Goal: Find specific page/section: Find specific page/section

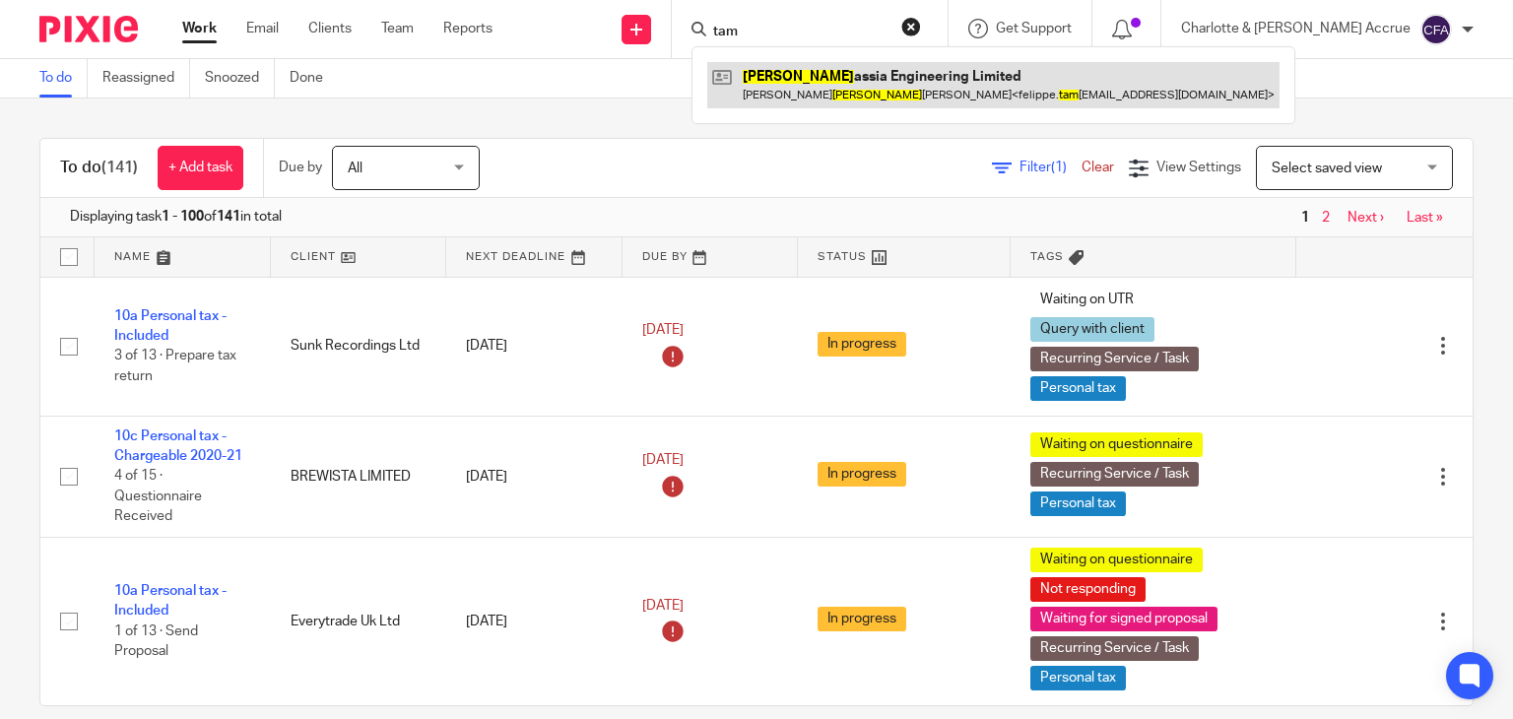
type input "tam"
click at [873, 78] on link at bounding box center [993, 84] width 572 height 45
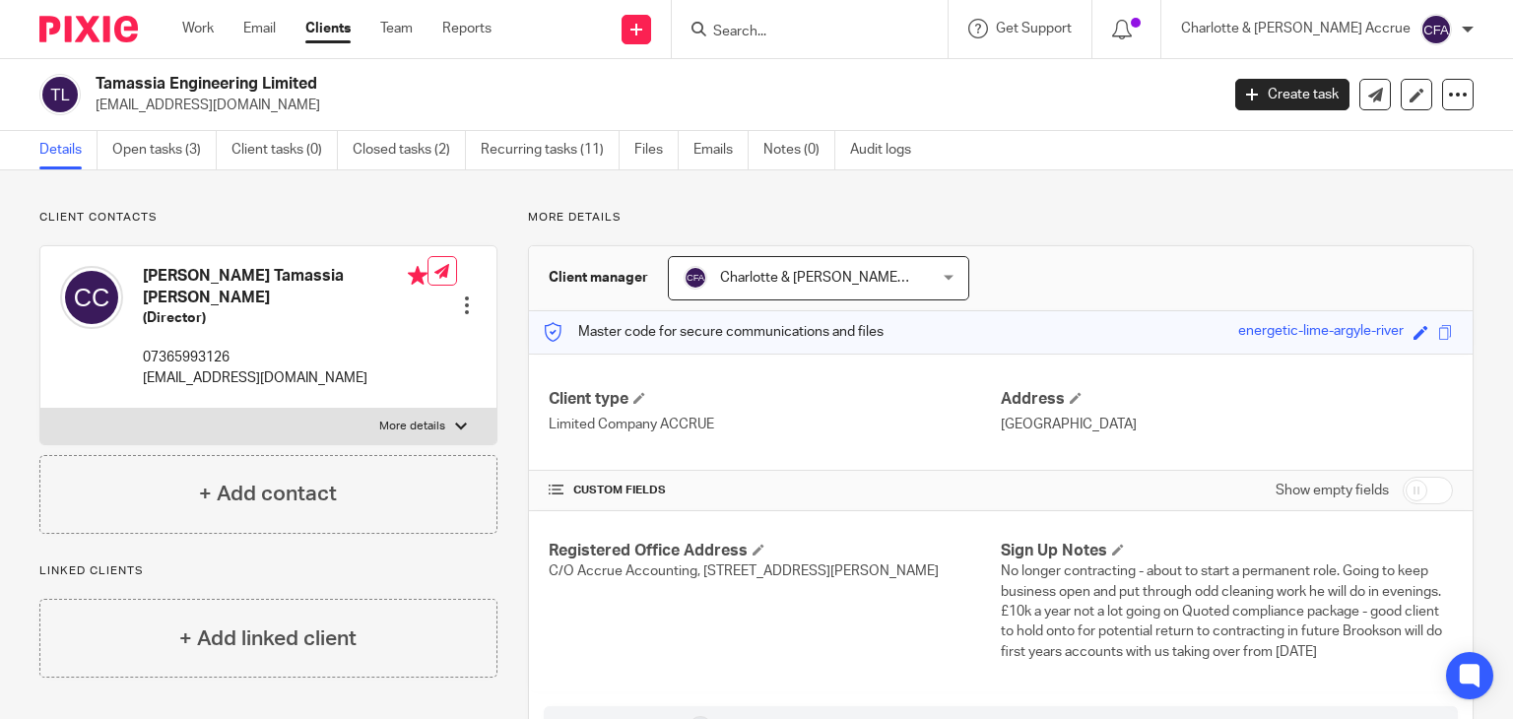
click at [843, 29] on input "Search" at bounding box center [799, 33] width 177 height 18
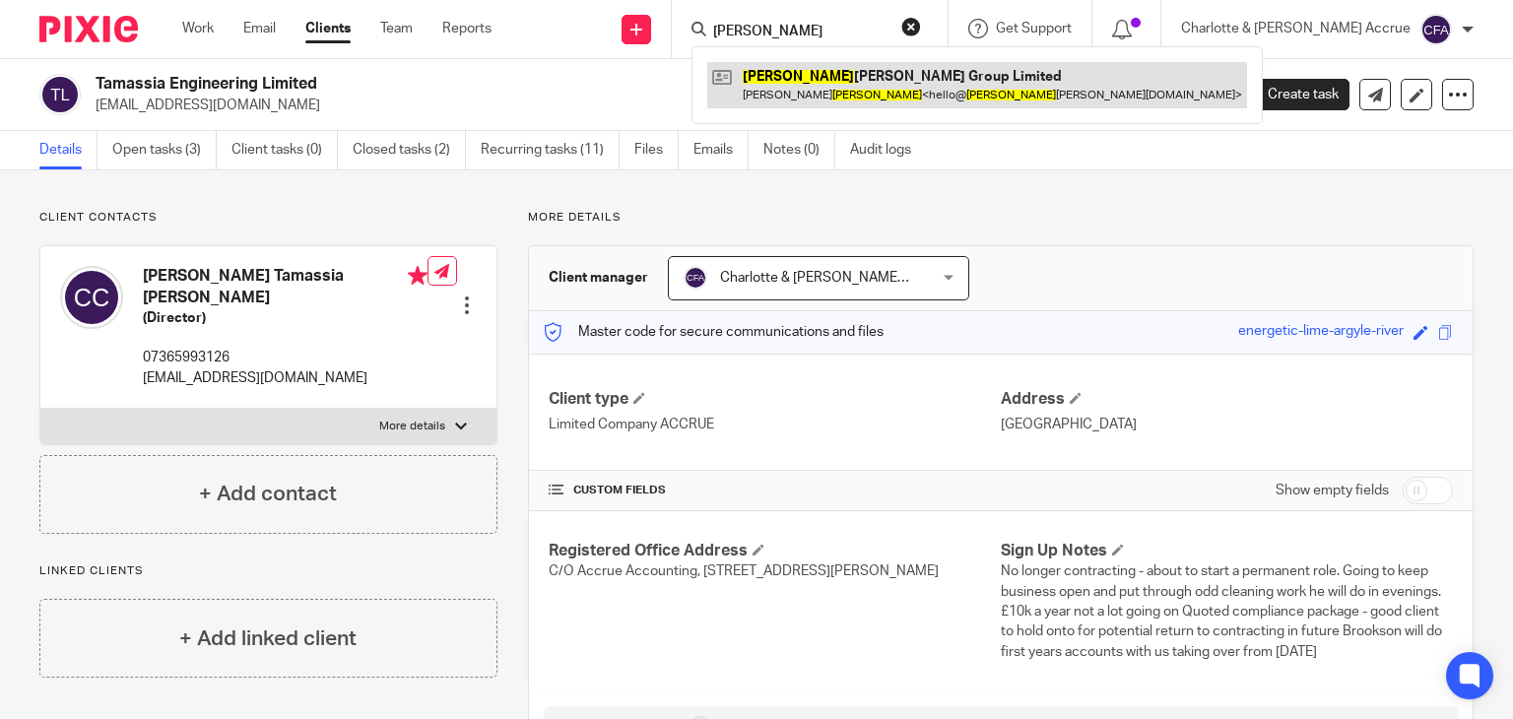
type input "chalker"
click at [918, 73] on link at bounding box center [977, 84] width 540 height 45
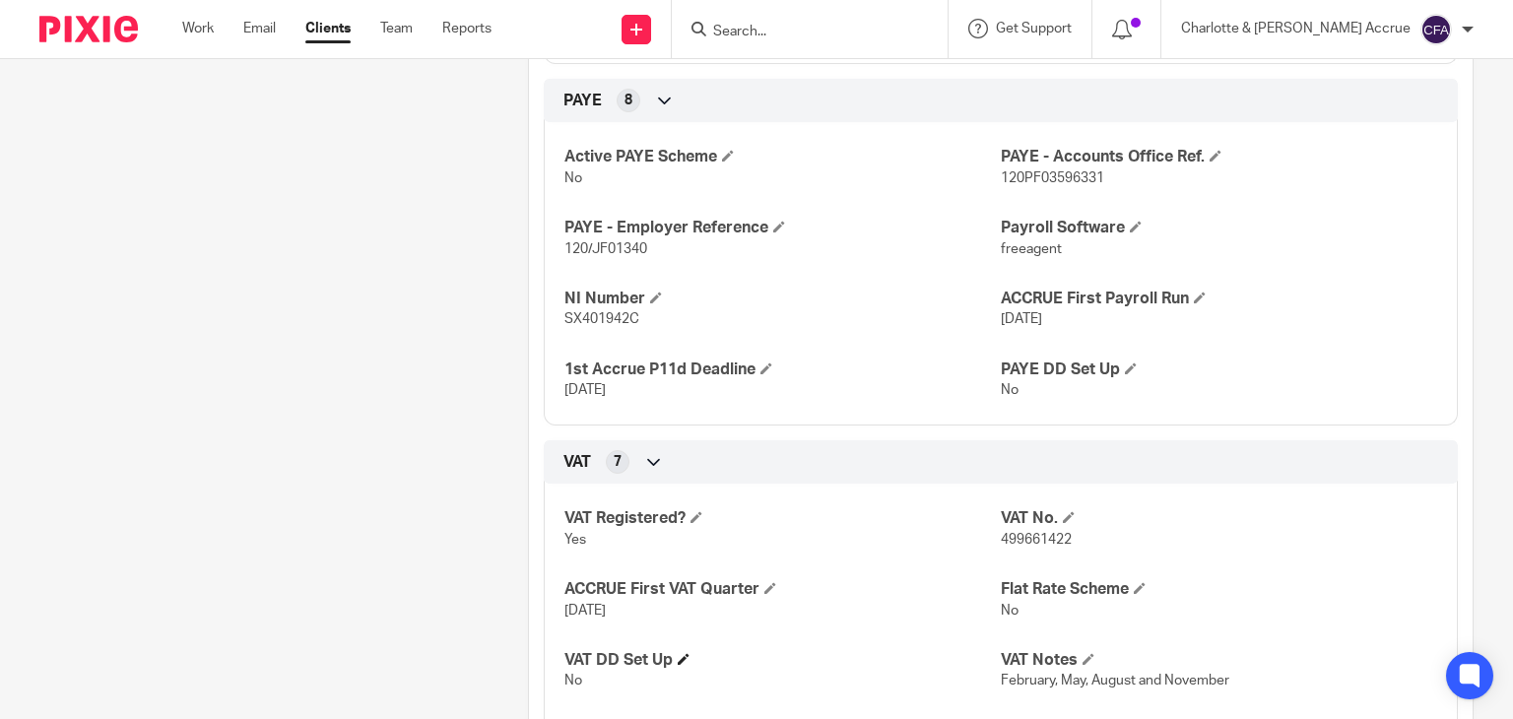
scroll to position [1084, 0]
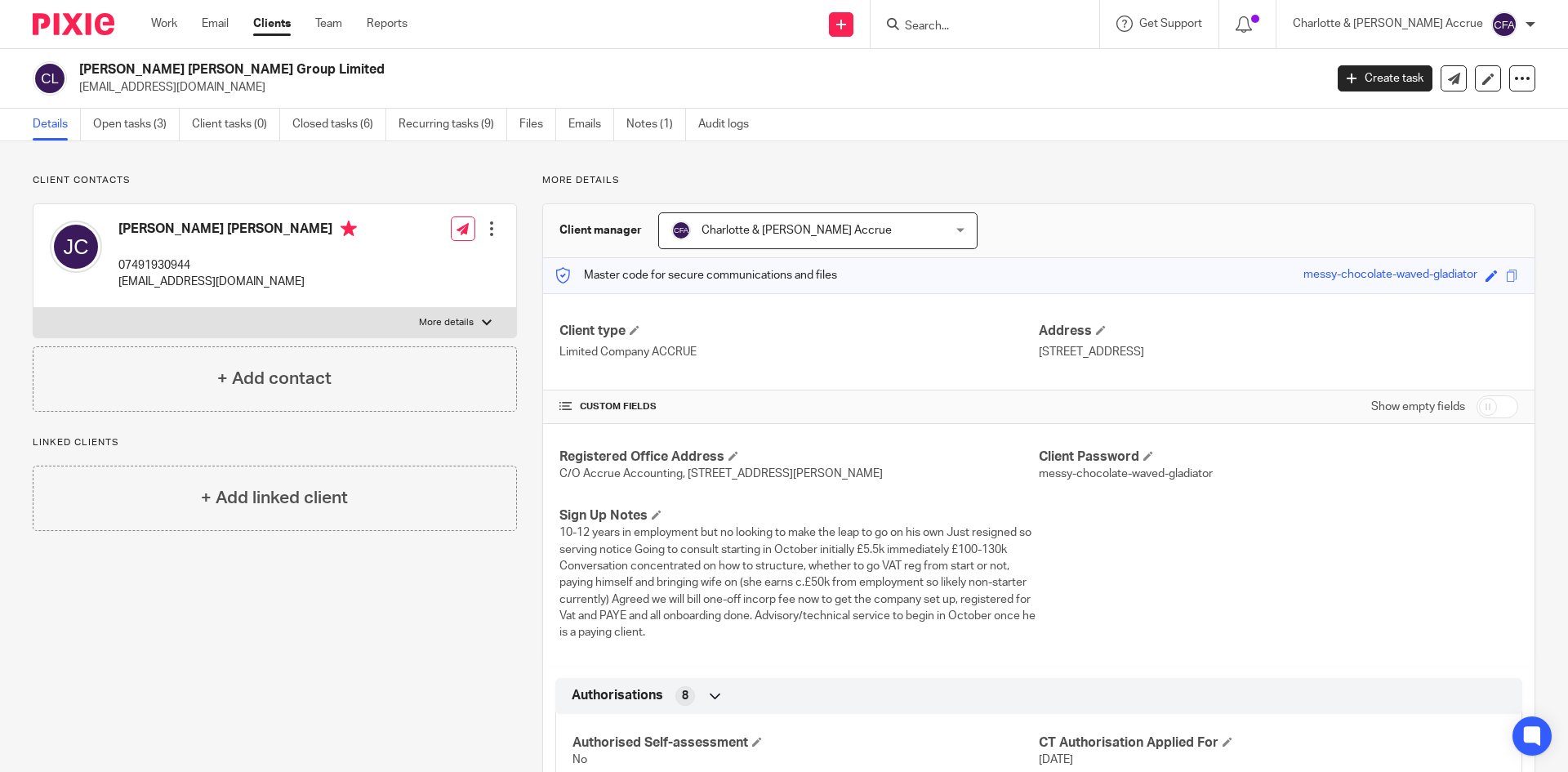
click at [268, 25] on link "Clients" at bounding box center [271, 24] width 37 height 17
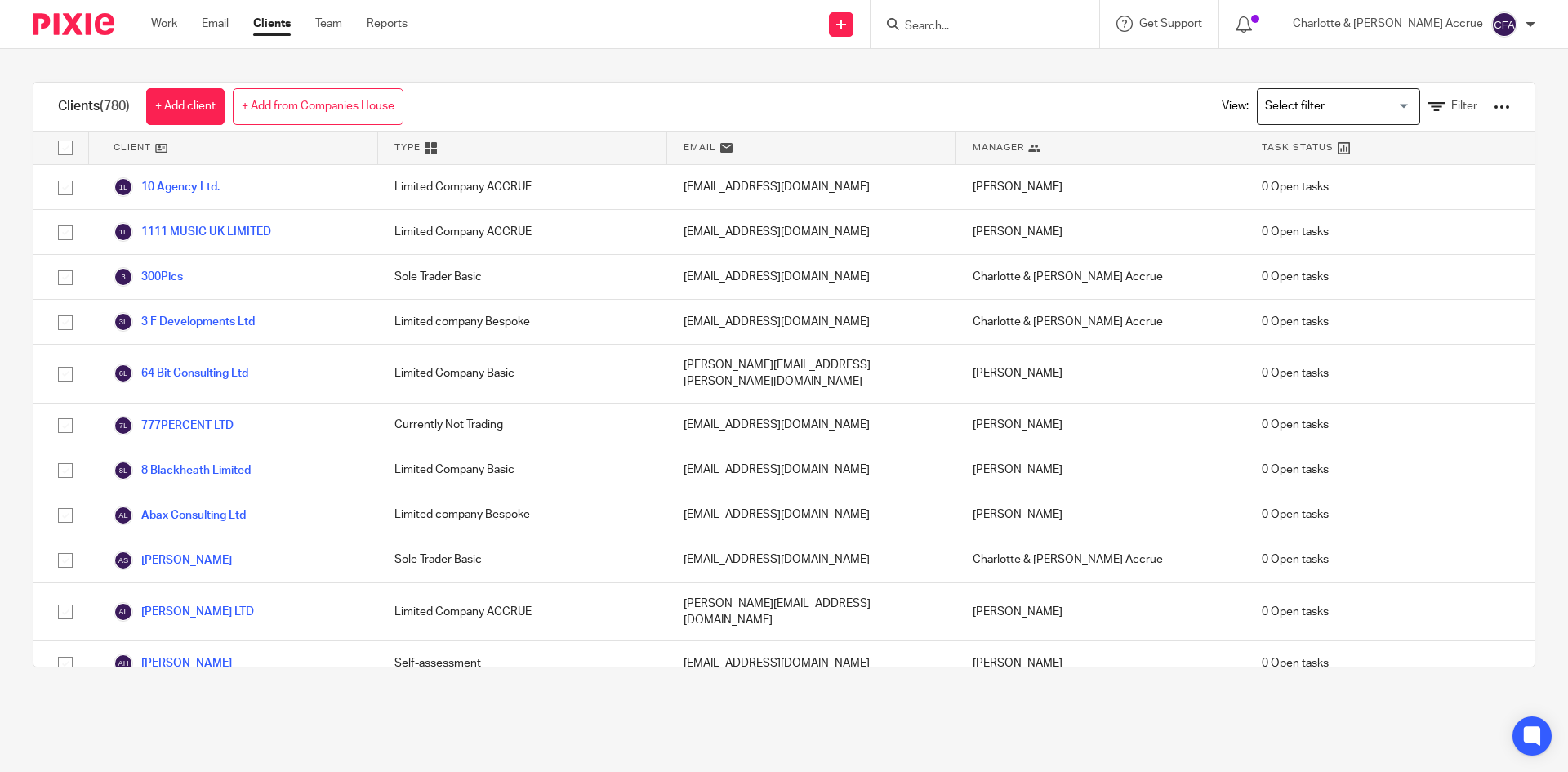
click at [154, 16] on link "Work" at bounding box center [164, 24] width 27 height 17
click at [162, 23] on link "Work" at bounding box center [164, 24] width 27 height 17
click at [158, 21] on link "Work" at bounding box center [164, 24] width 27 height 17
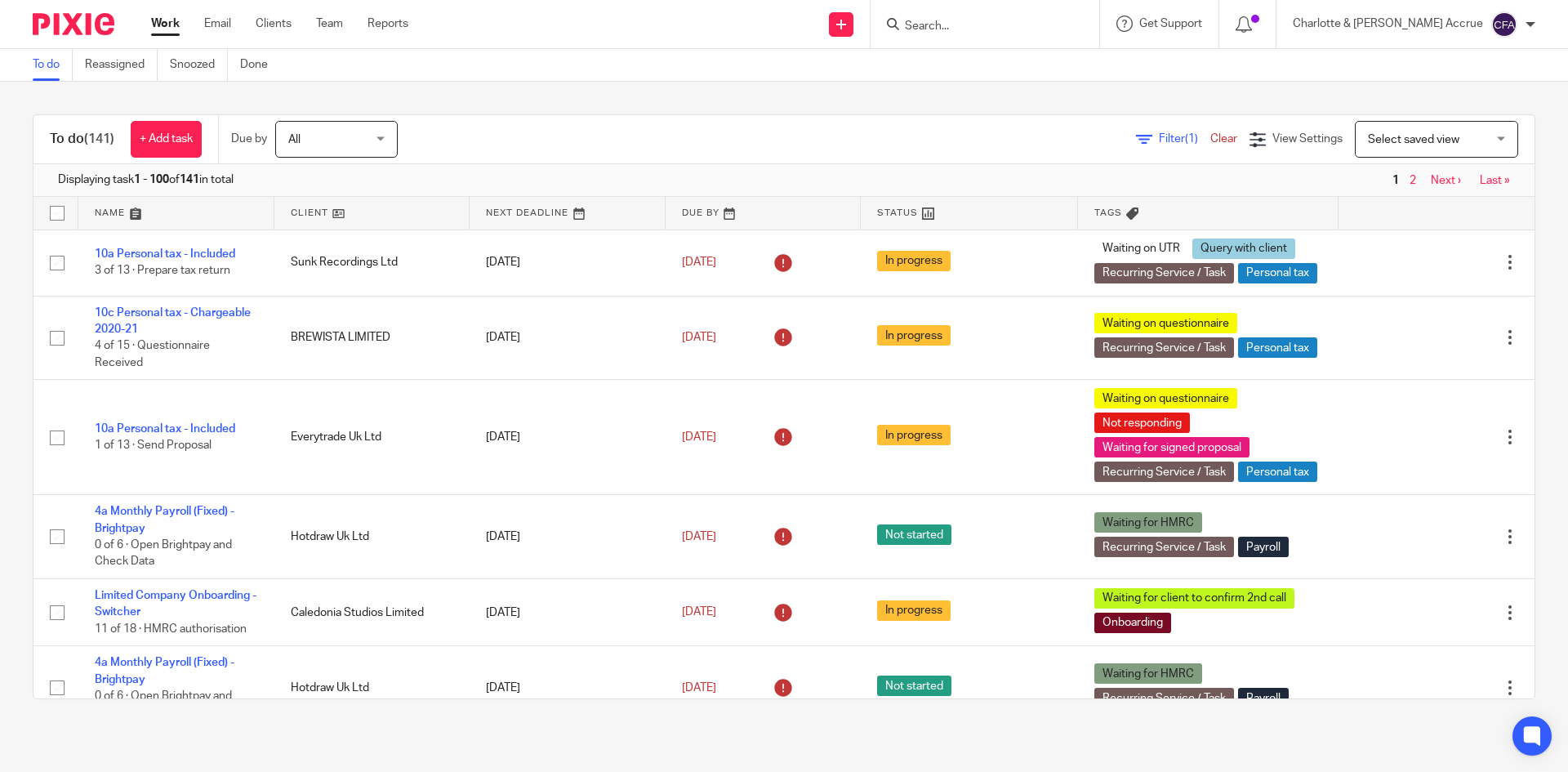
click at [1136, 141] on link "Filter (1)" at bounding box center [1174, 139] width 75 height 12
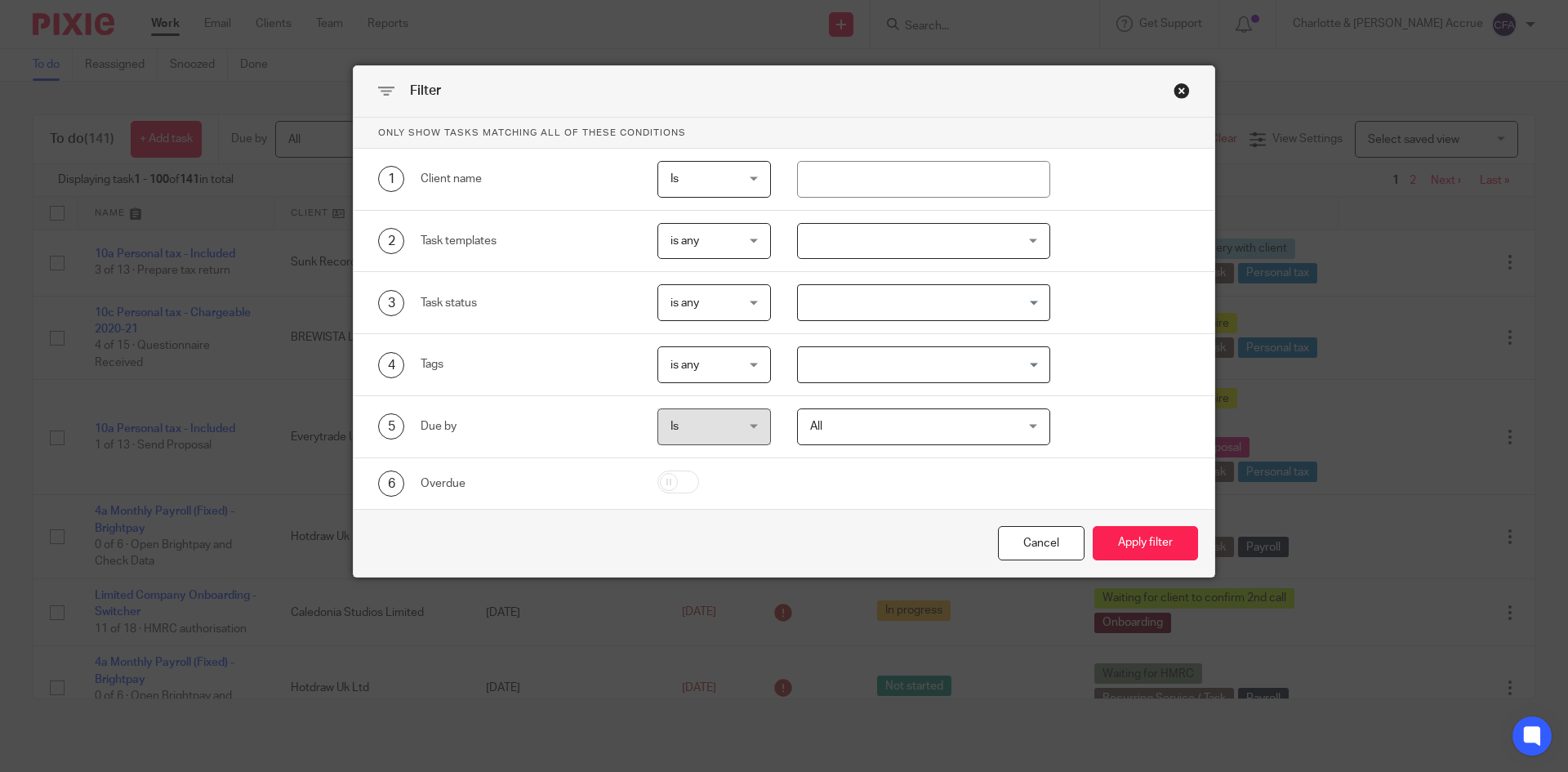
click at [854, 379] on div "Loading..." at bounding box center [924, 365] width 254 height 36
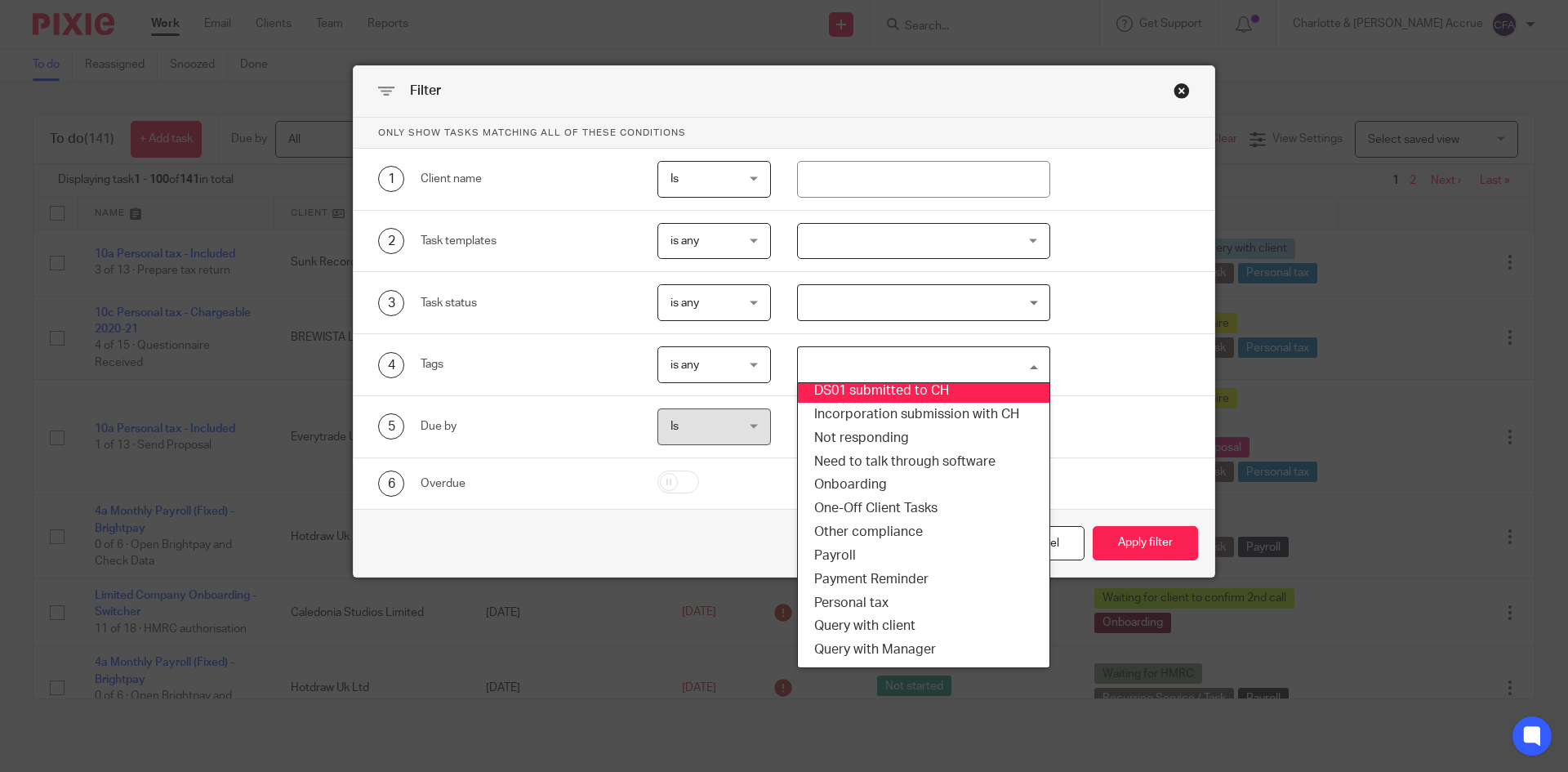
scroll to position [163, 0]
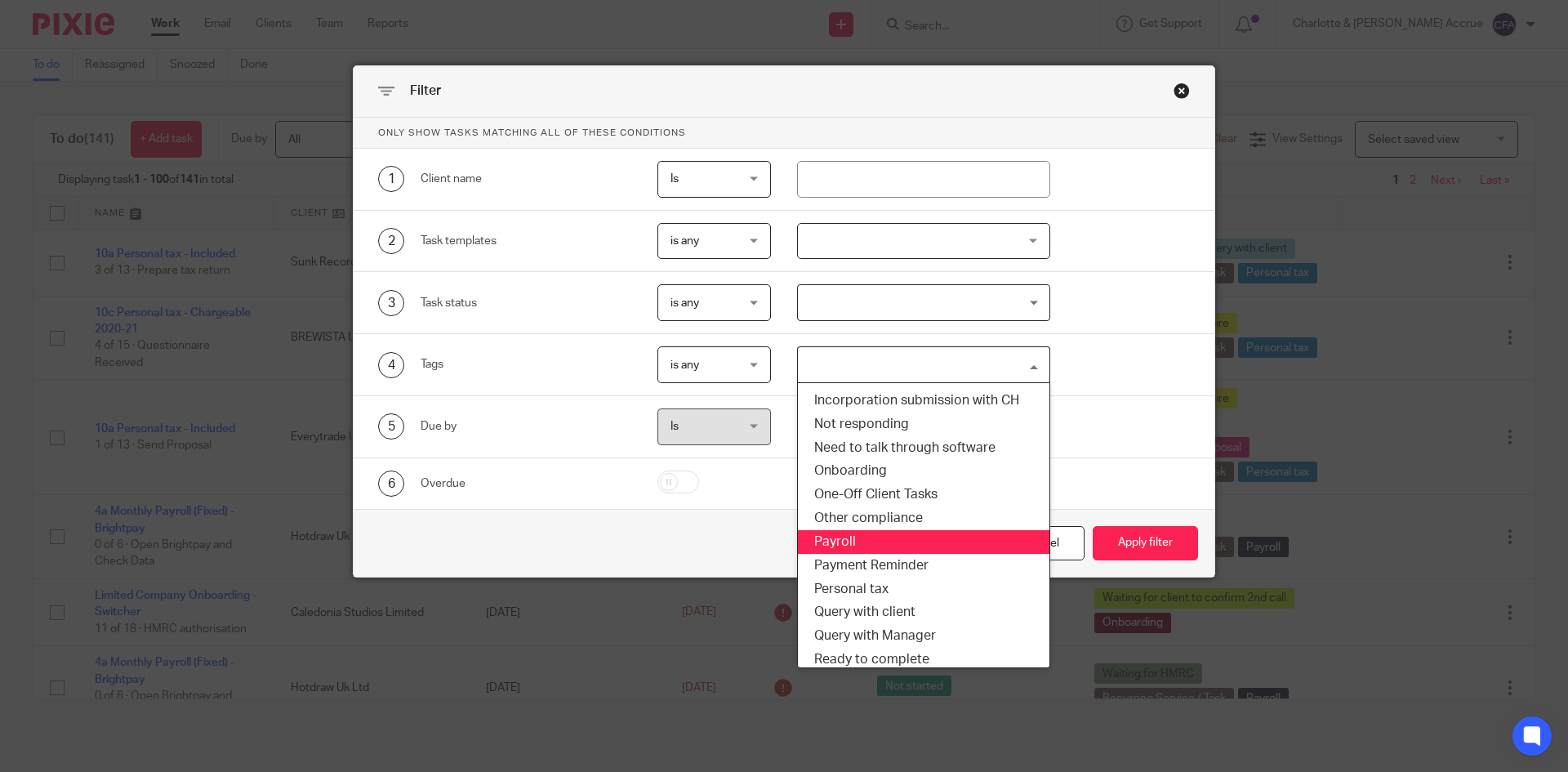
click at [884, 533] on li "Payroll" at bounding box center [924, 541] width 252 height 24
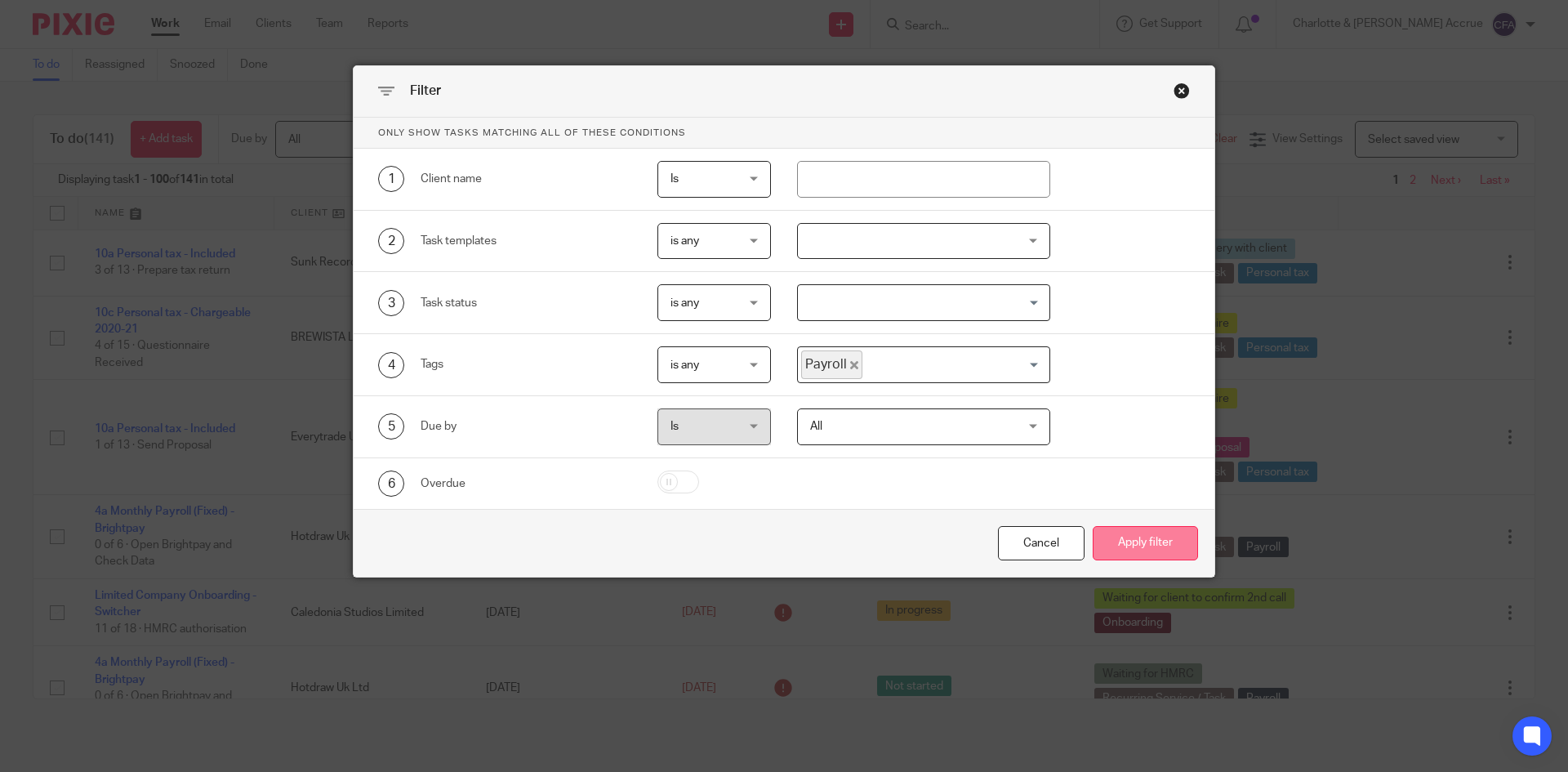
click at [1092, 549] on button "Apply filter" at bounding box center [1145, 544] width 105 height 35
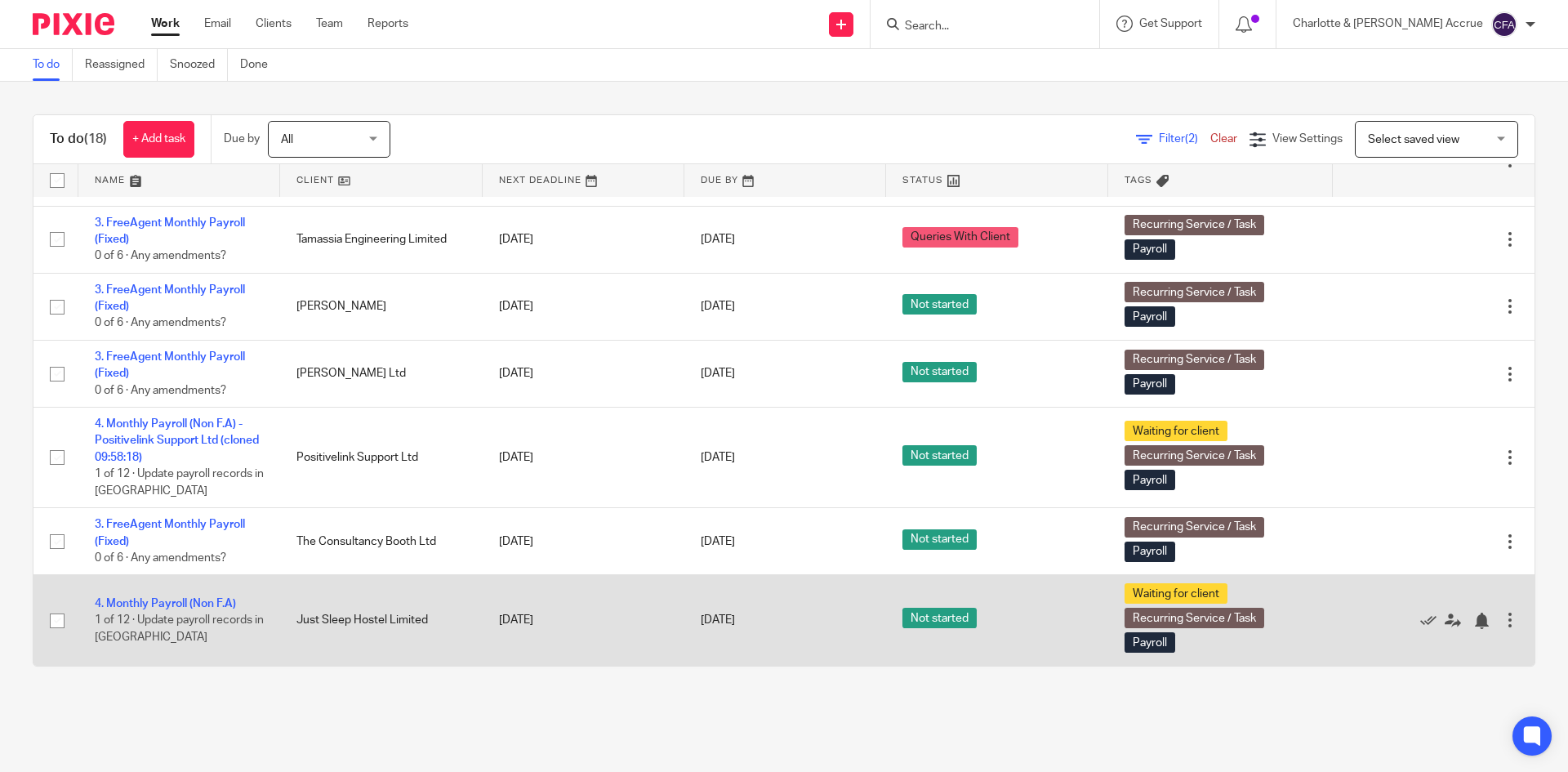
scroll to position [529, 0]
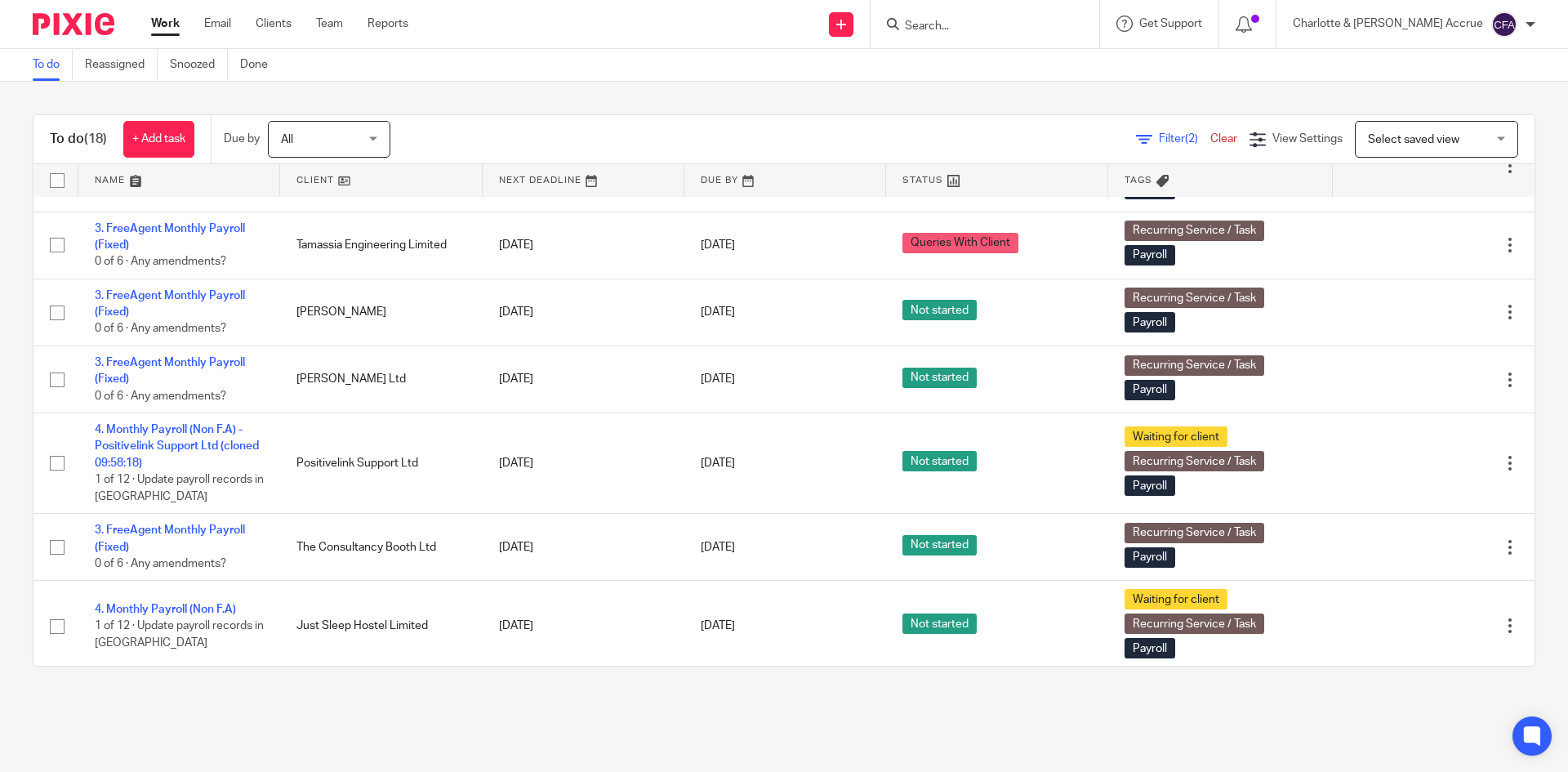
click at [1004, 31] on input "Search" at bounding box center [976, 27] width 147 height 15
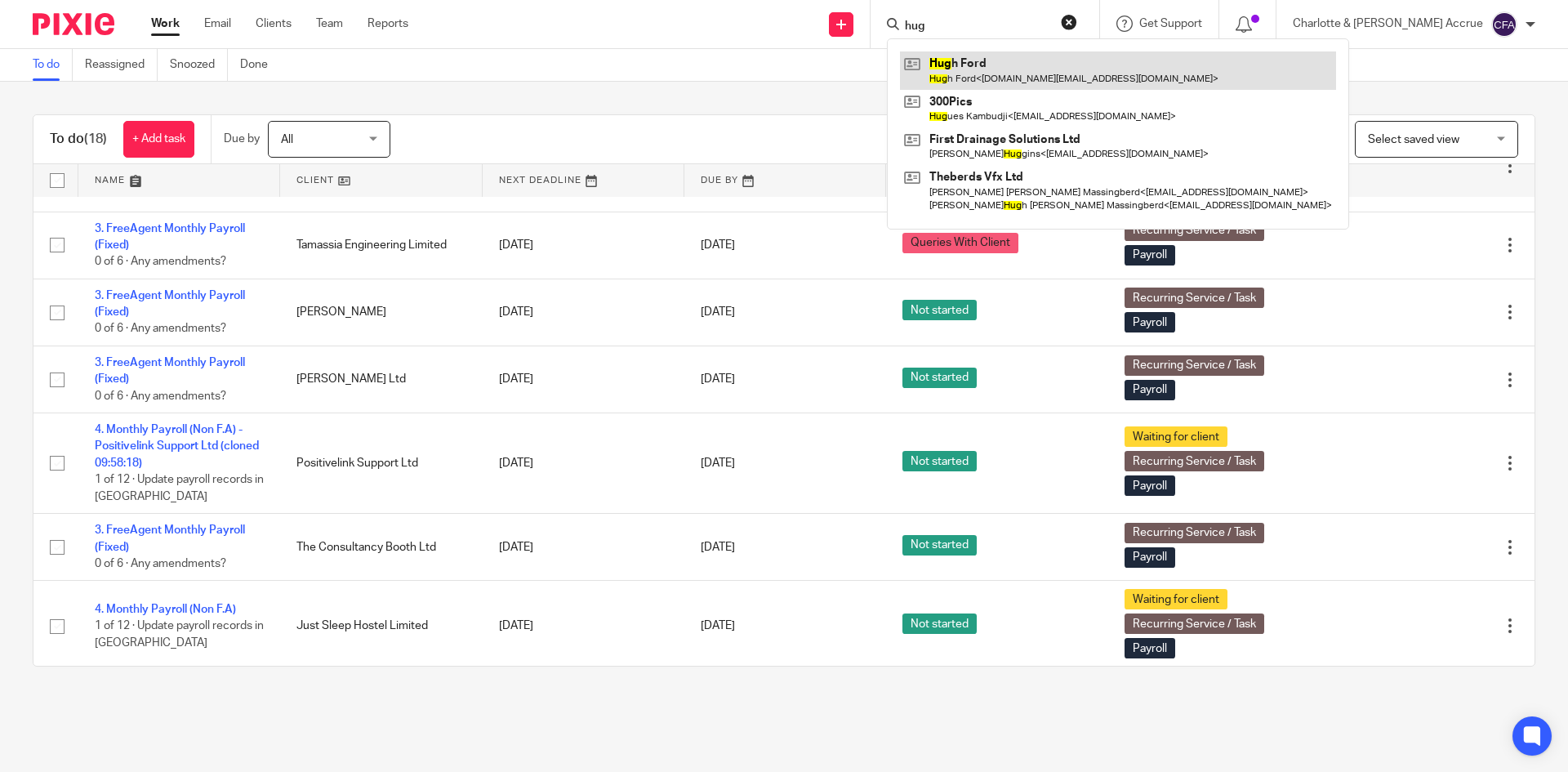
type input "hug"
click at [1025, 52] on link at bounding box center [1118, 70] width 436 height 37
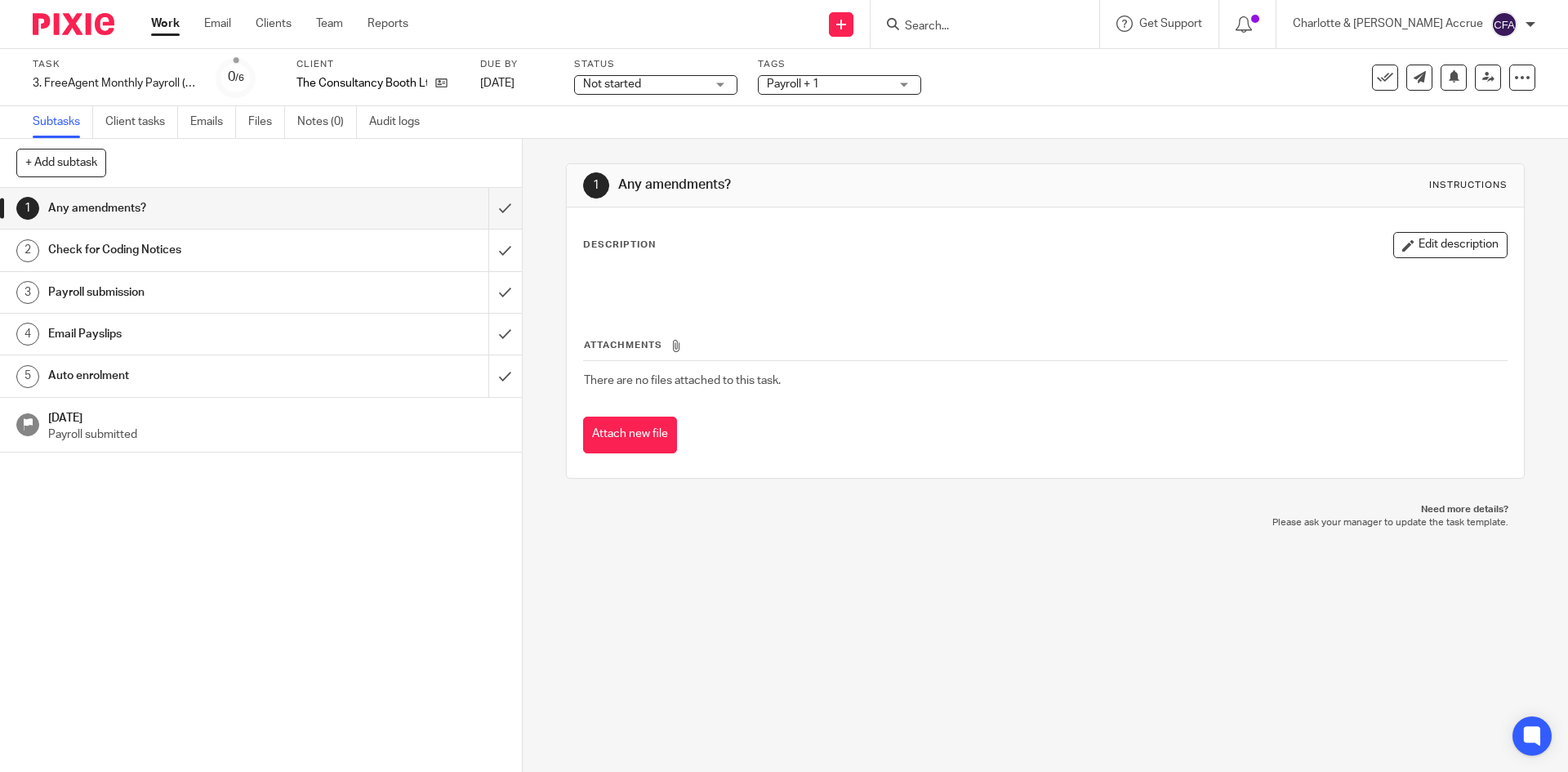
click at [801, 89] on span "Payroll + 1" at bounding box center [792, 85] width 52 height 12
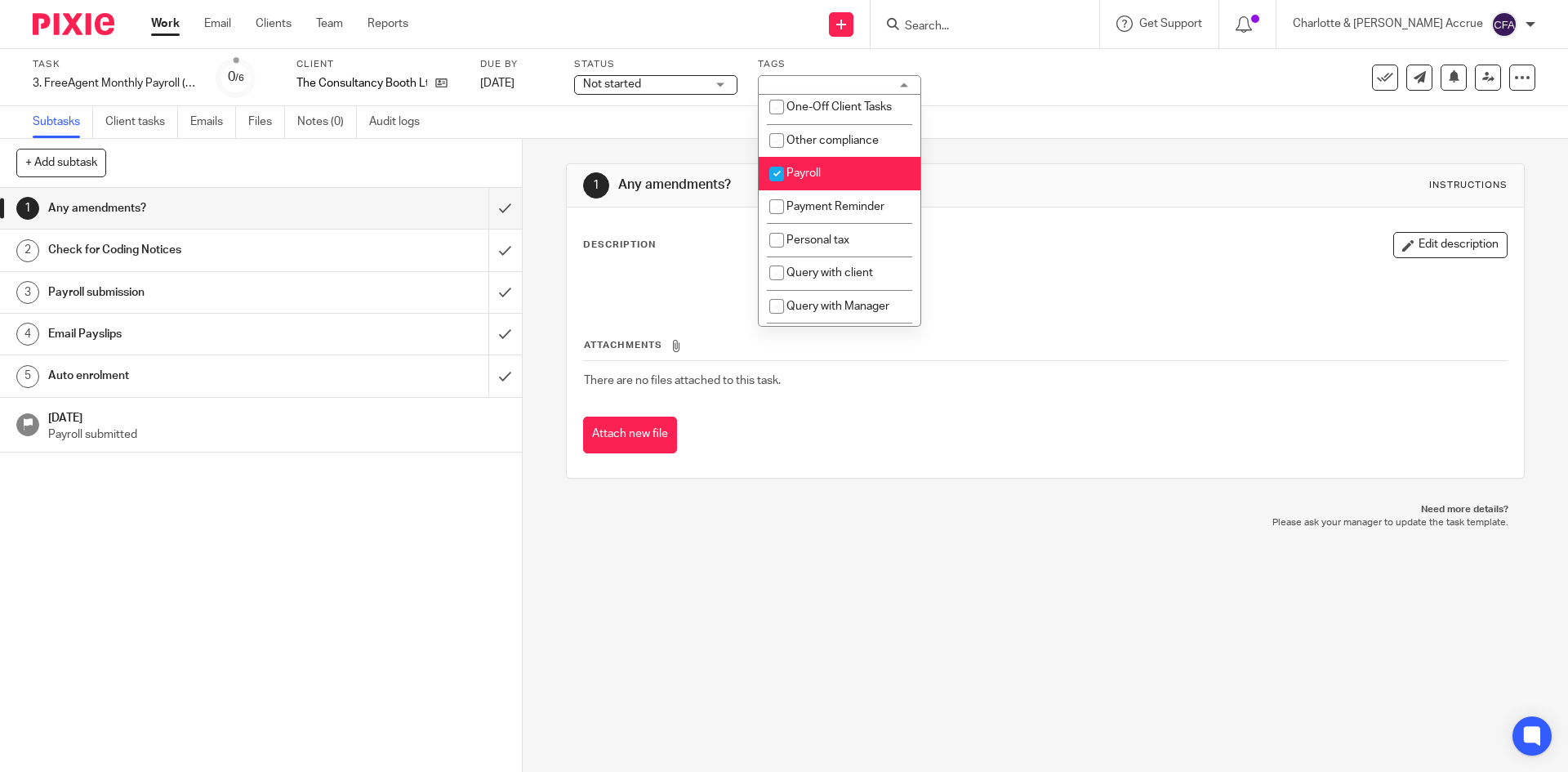
scroll to position [409, 0]
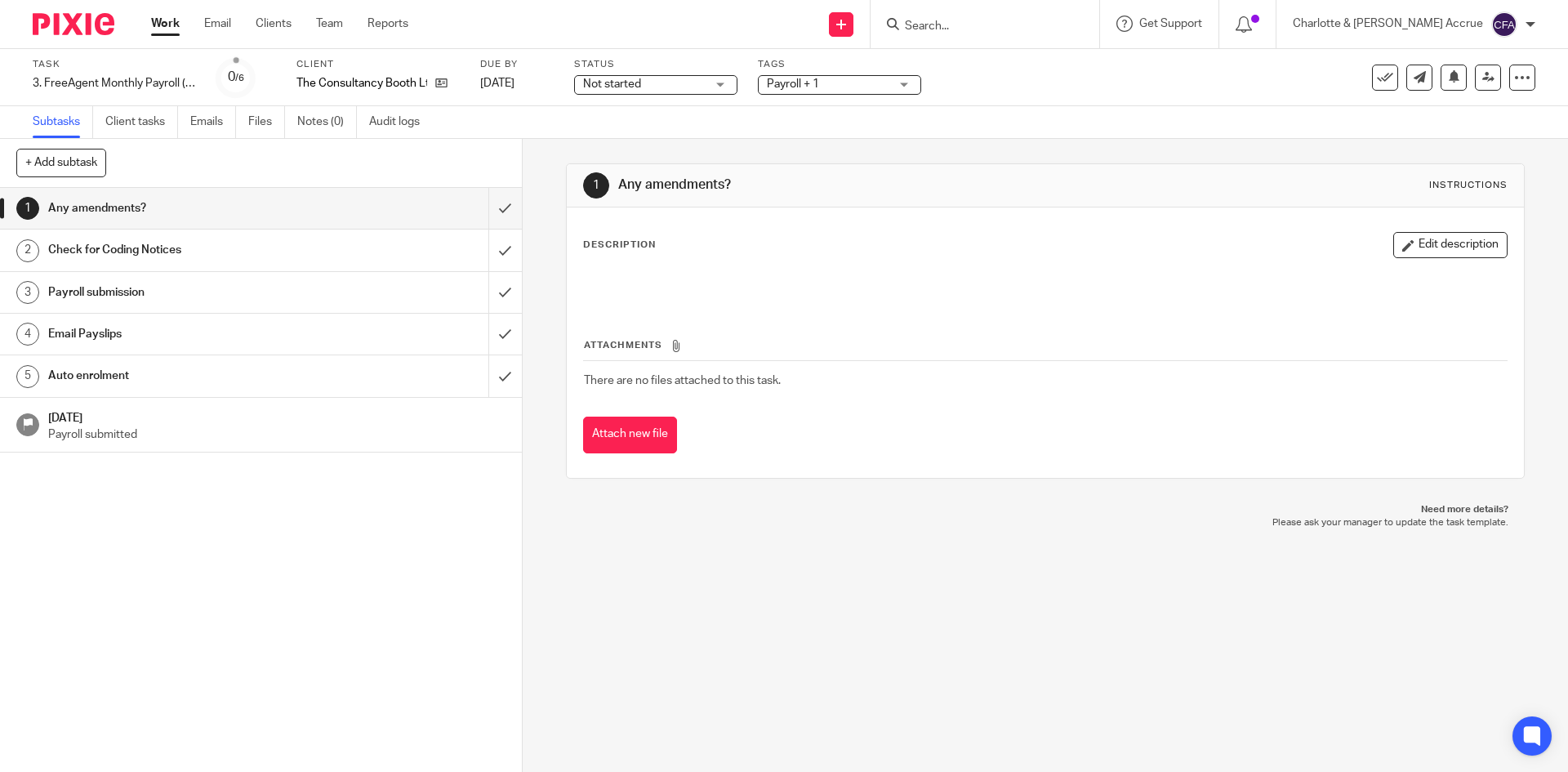
click at [685, 85] on span "Not started" at bounding box center [644, 85] width 123 height 17
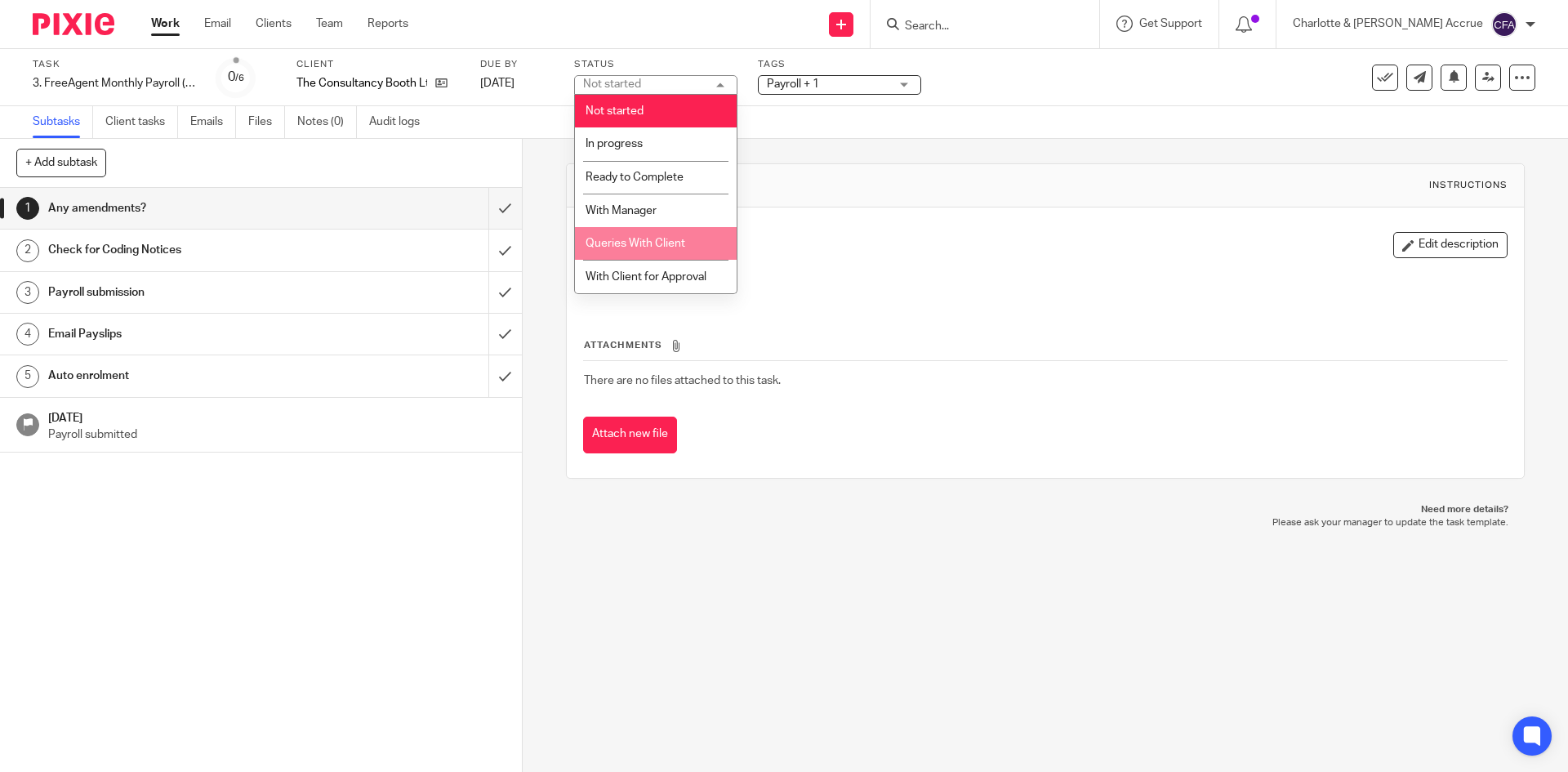
click at [656, 231] on li "Queries With Client" at bounding box center [656, 244] width 162 height 33
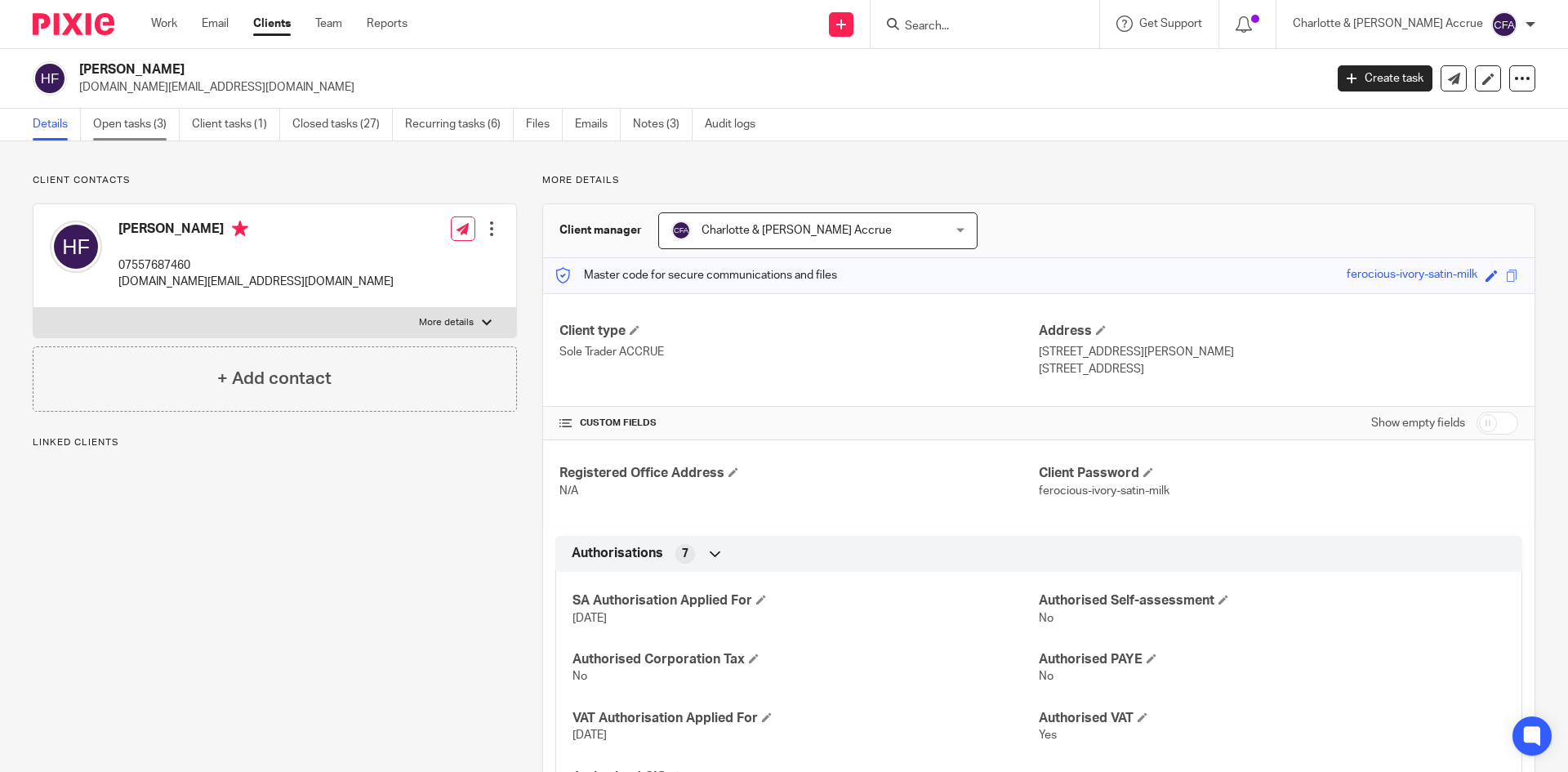
click at [156, 114] on link "Open tasks (3)" at bounding box center [136, 124] width 86 height 32
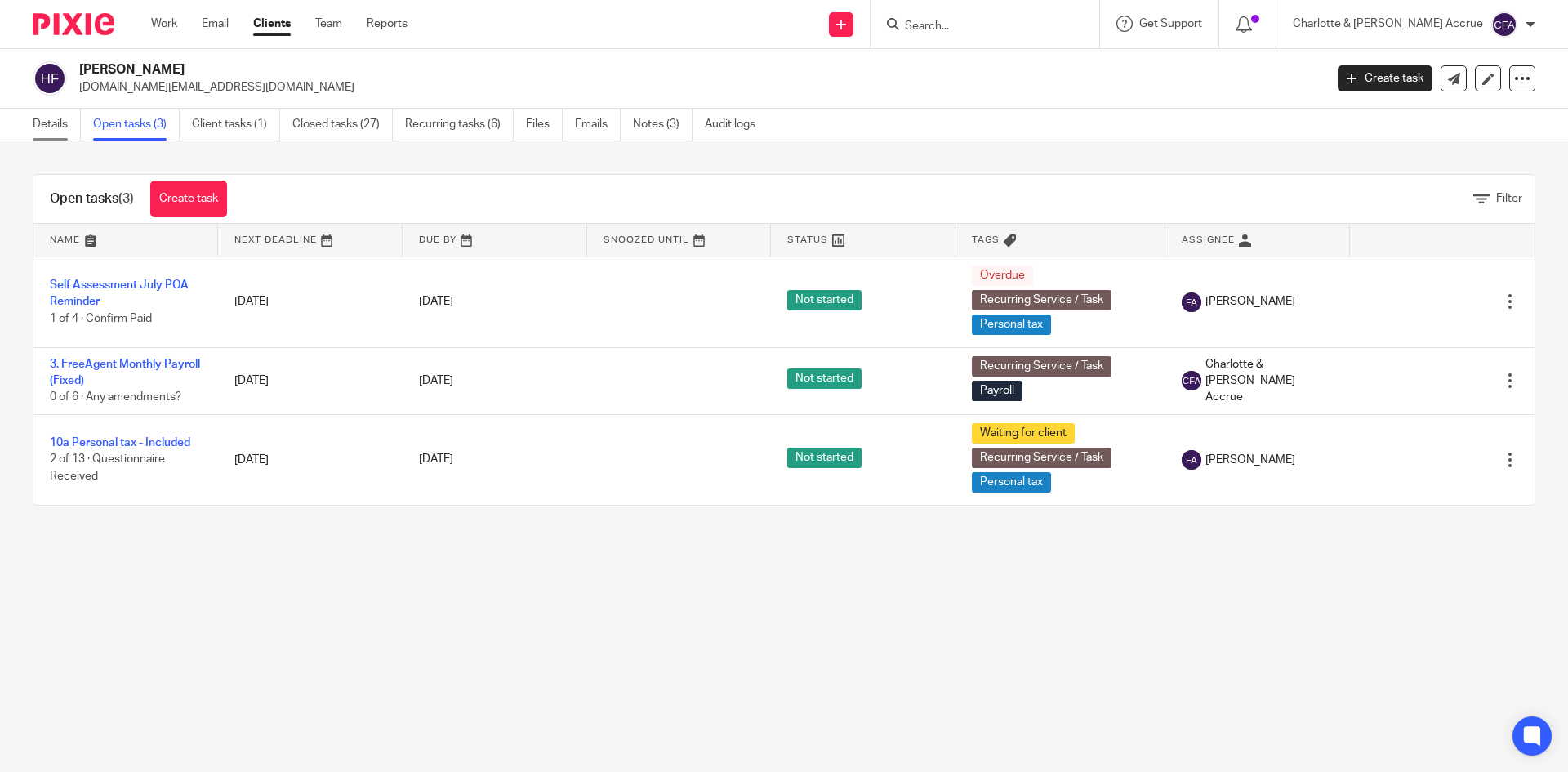
click at [51, 120] on link "Details" at bounding box center [56, 124] width 48 height 32
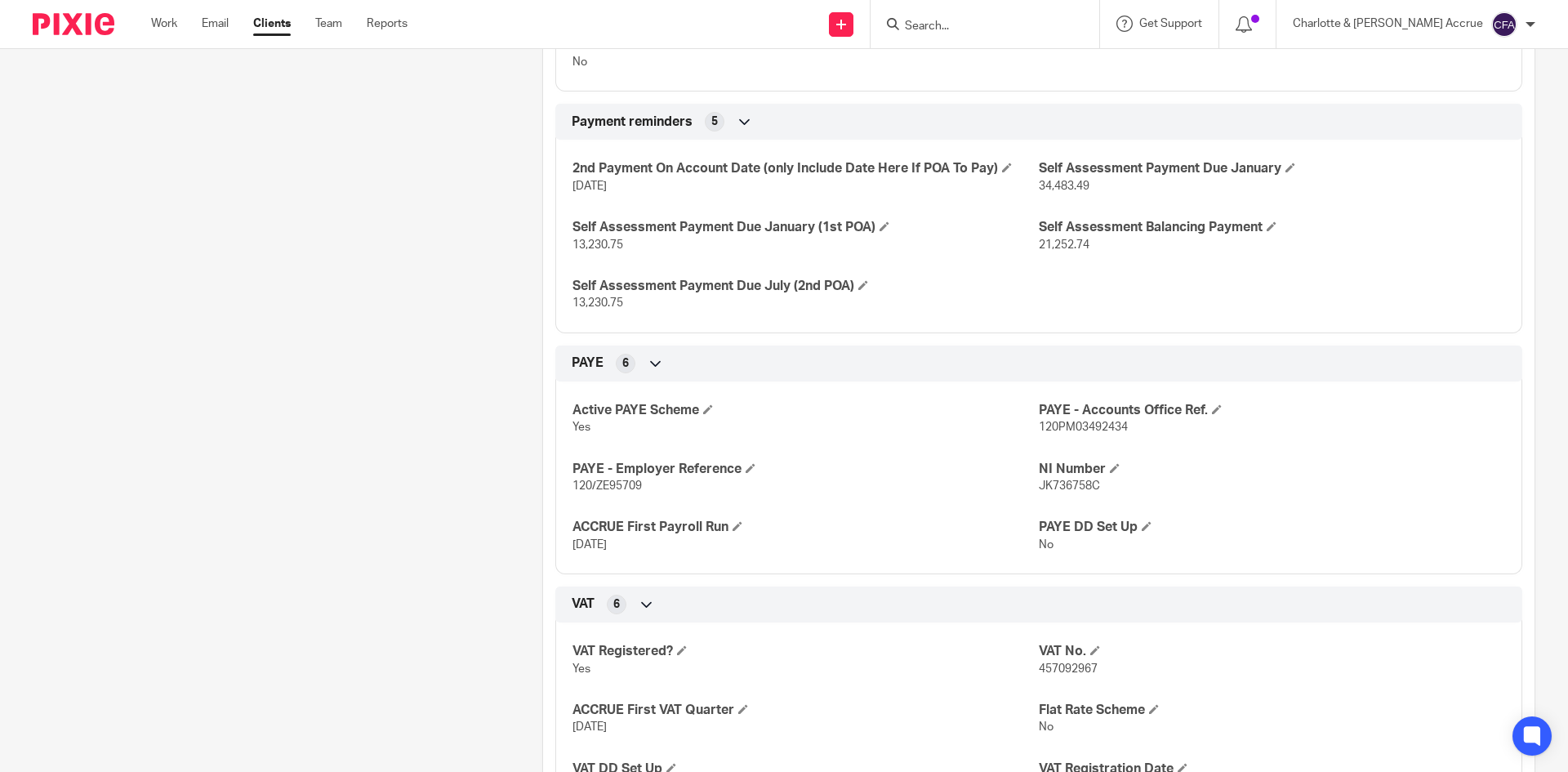
scroll to position [736, 0]
click at [583, 485] on span "120/ZE95709" at bounding box center [607, 483] width 70 height 12
copy p "120/ZE95709"
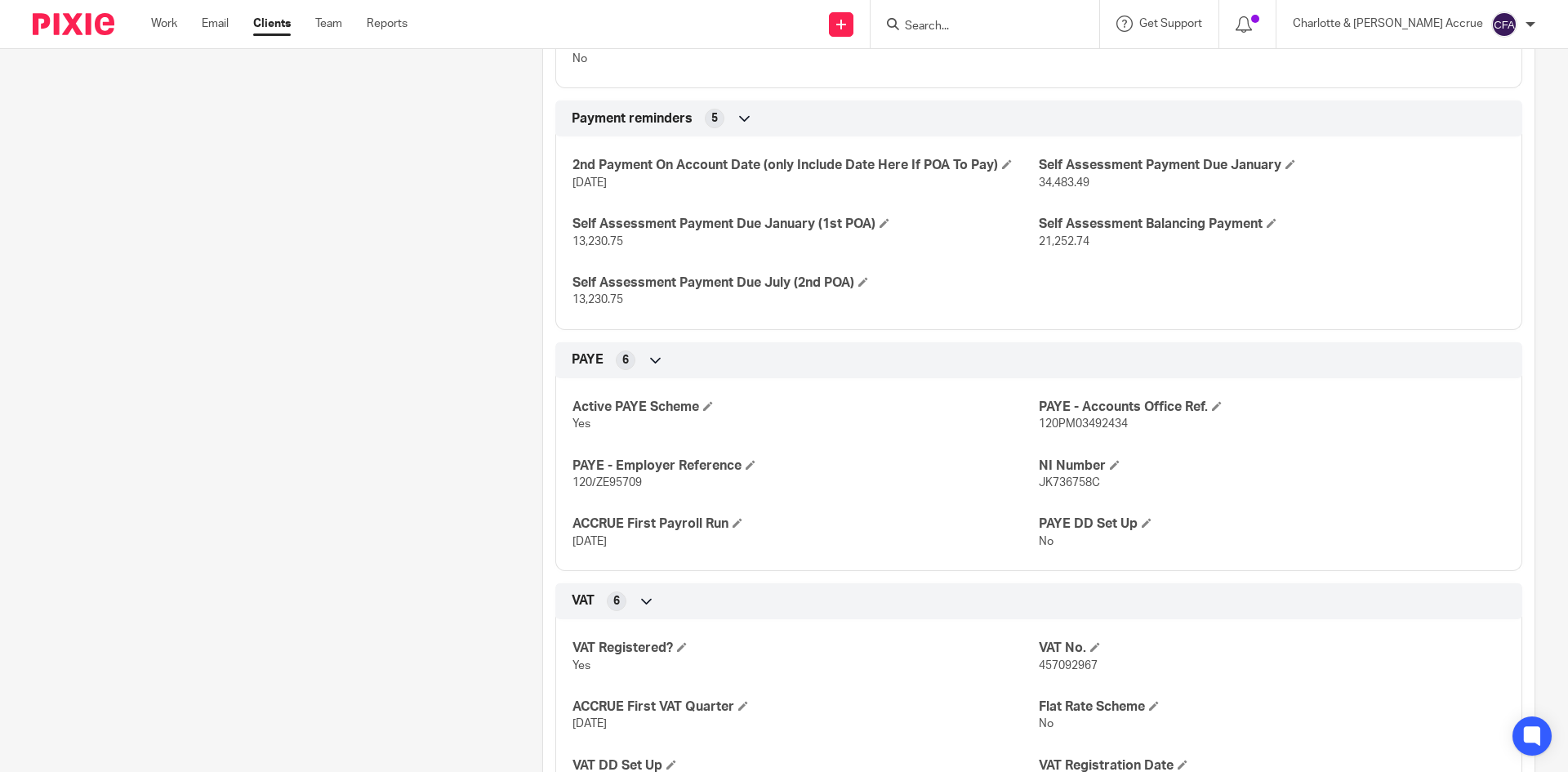
click at [1079, 421] on span "120PM03492434" at bounding box center [1082, 424] width 89 height 12
copy span "120PM03492434"
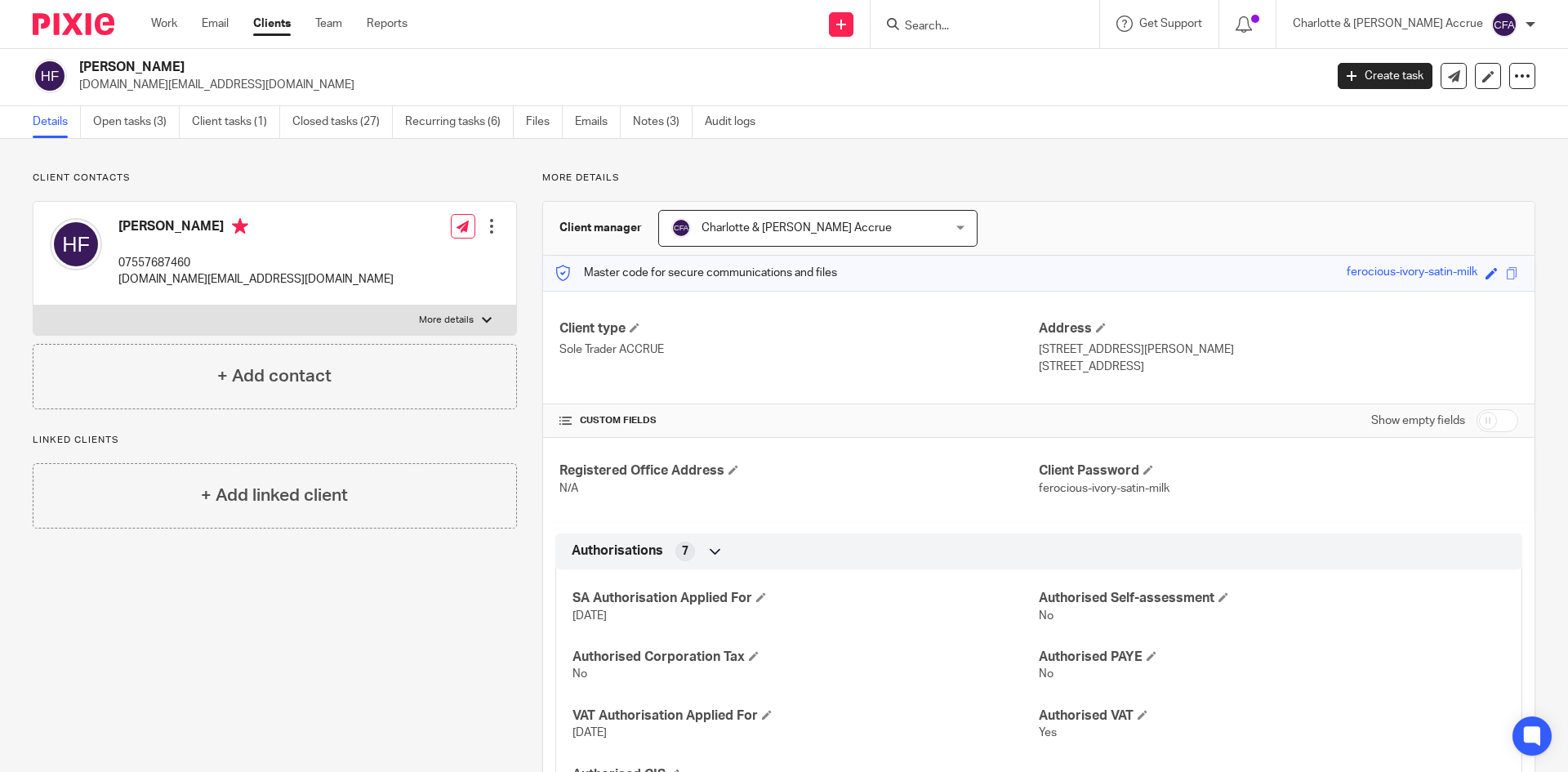
scroll to position [0, 0]
